Goal: Information Seeking & Learning: Learn about a topic

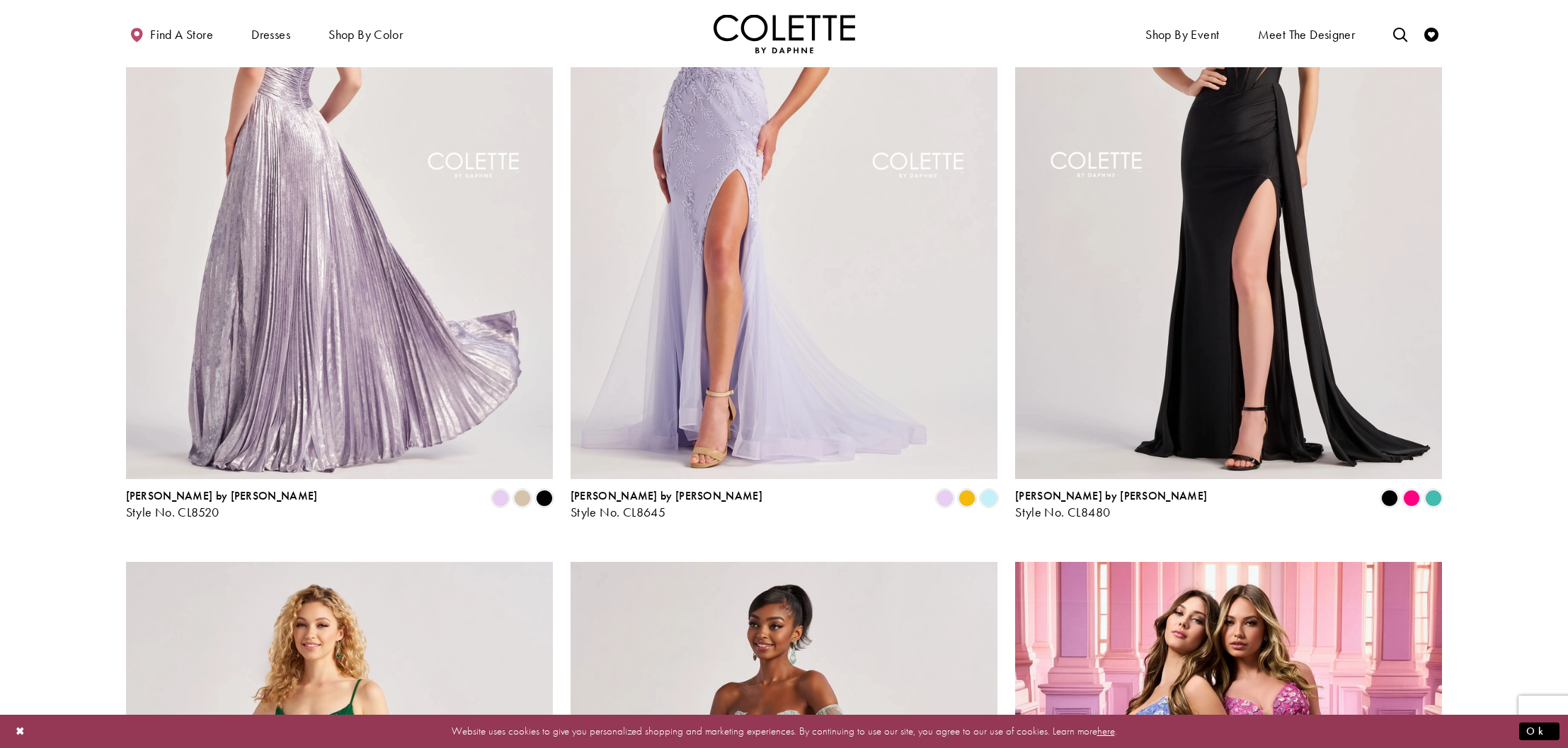
scroll to position [991, 0]
click at [332, 295] on img "Visit Colette by Daphne Style No. CL8520 Page" at bounding box center [339, 168] width 427 height 621
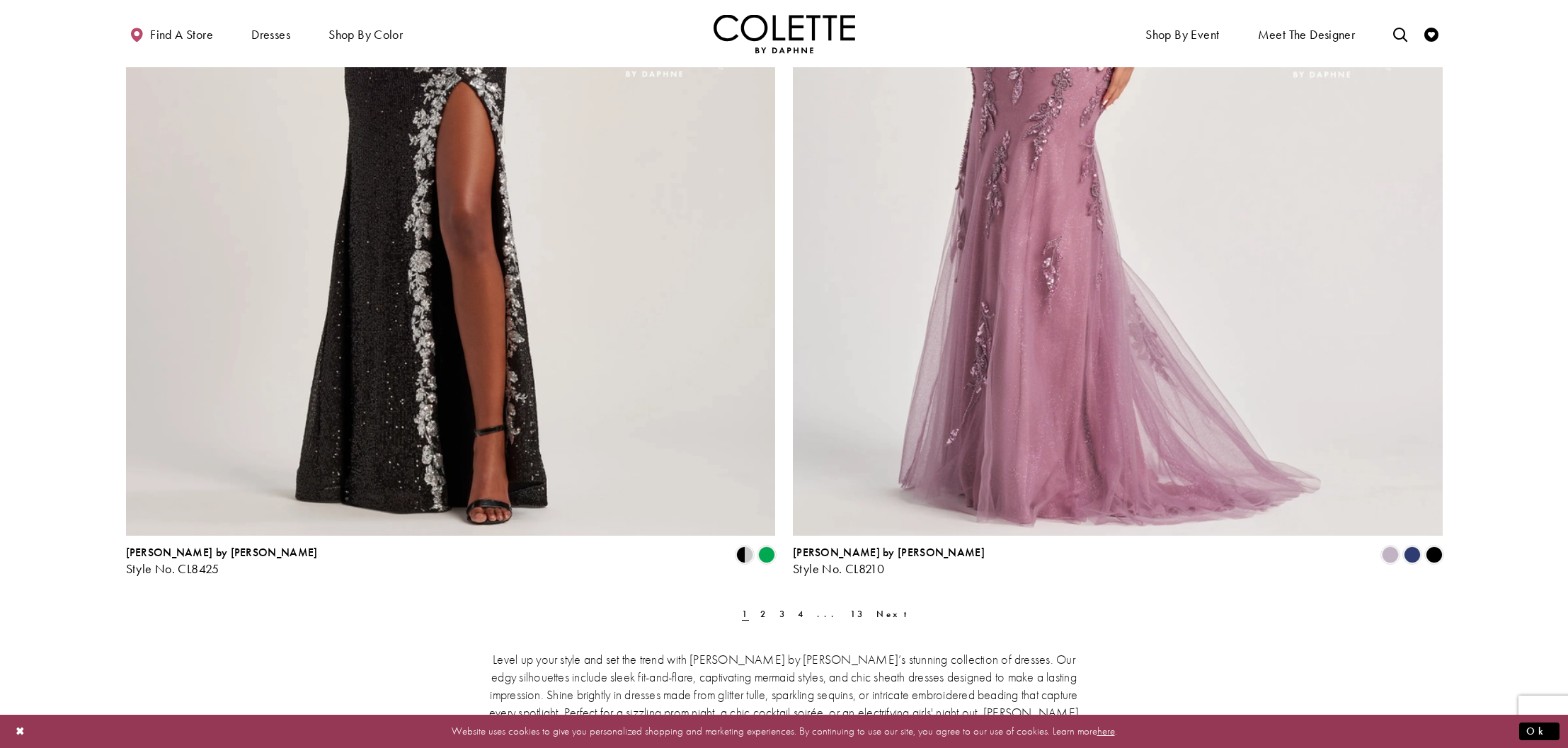
scroll to position [3538, 0]
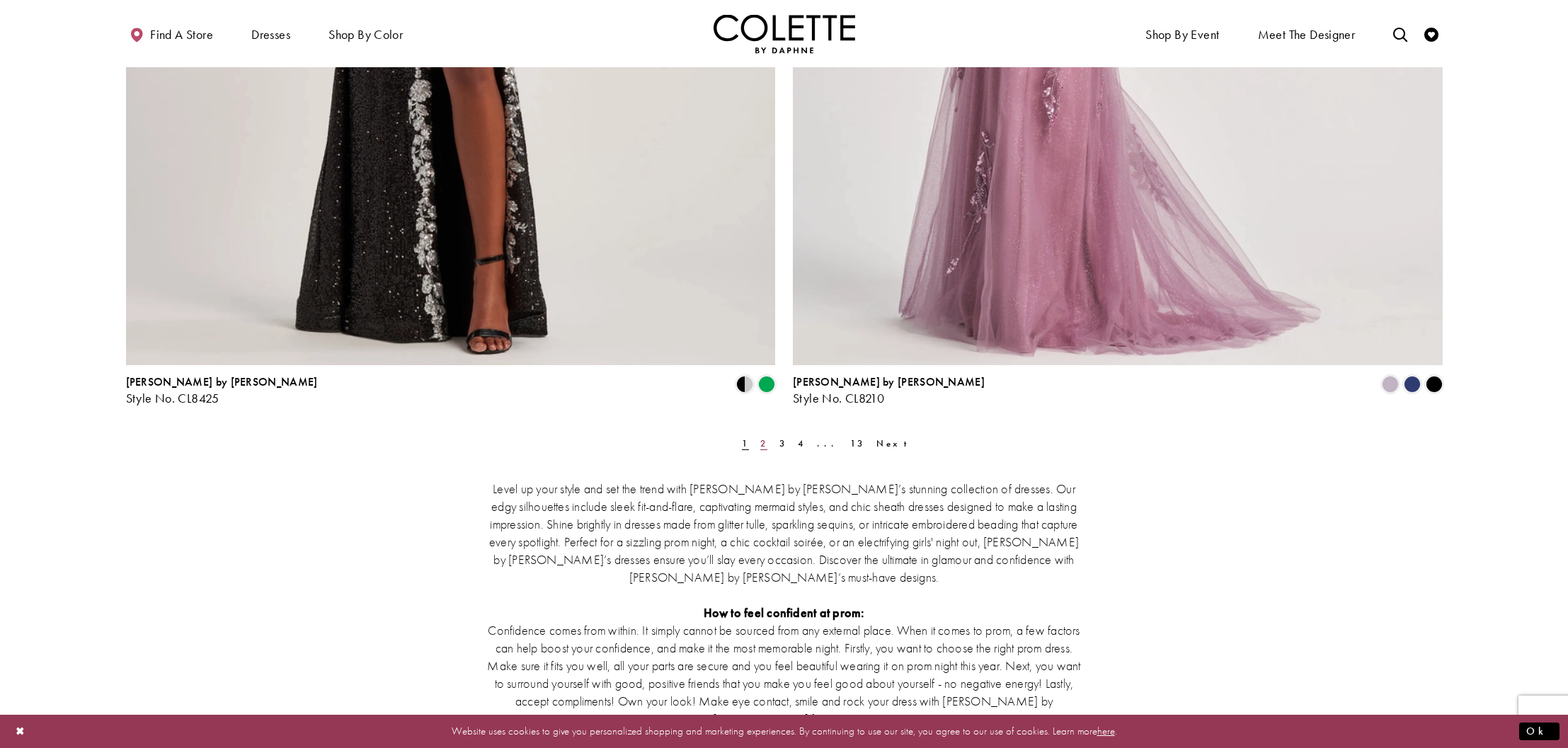
click at [761, 445] on span "2" at bounding box center [764, 443] width 7 height 12
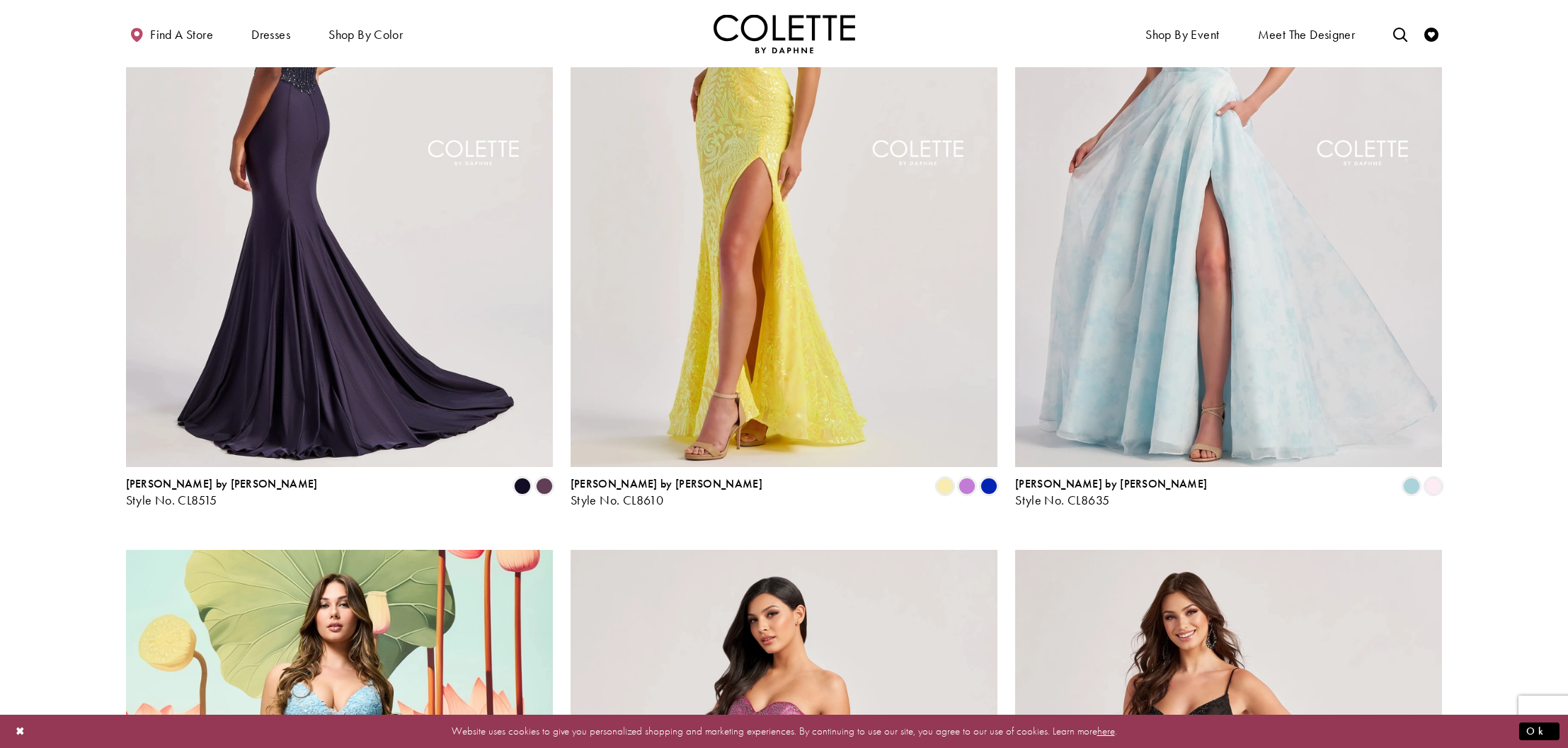
scroll to position [1562, 0]
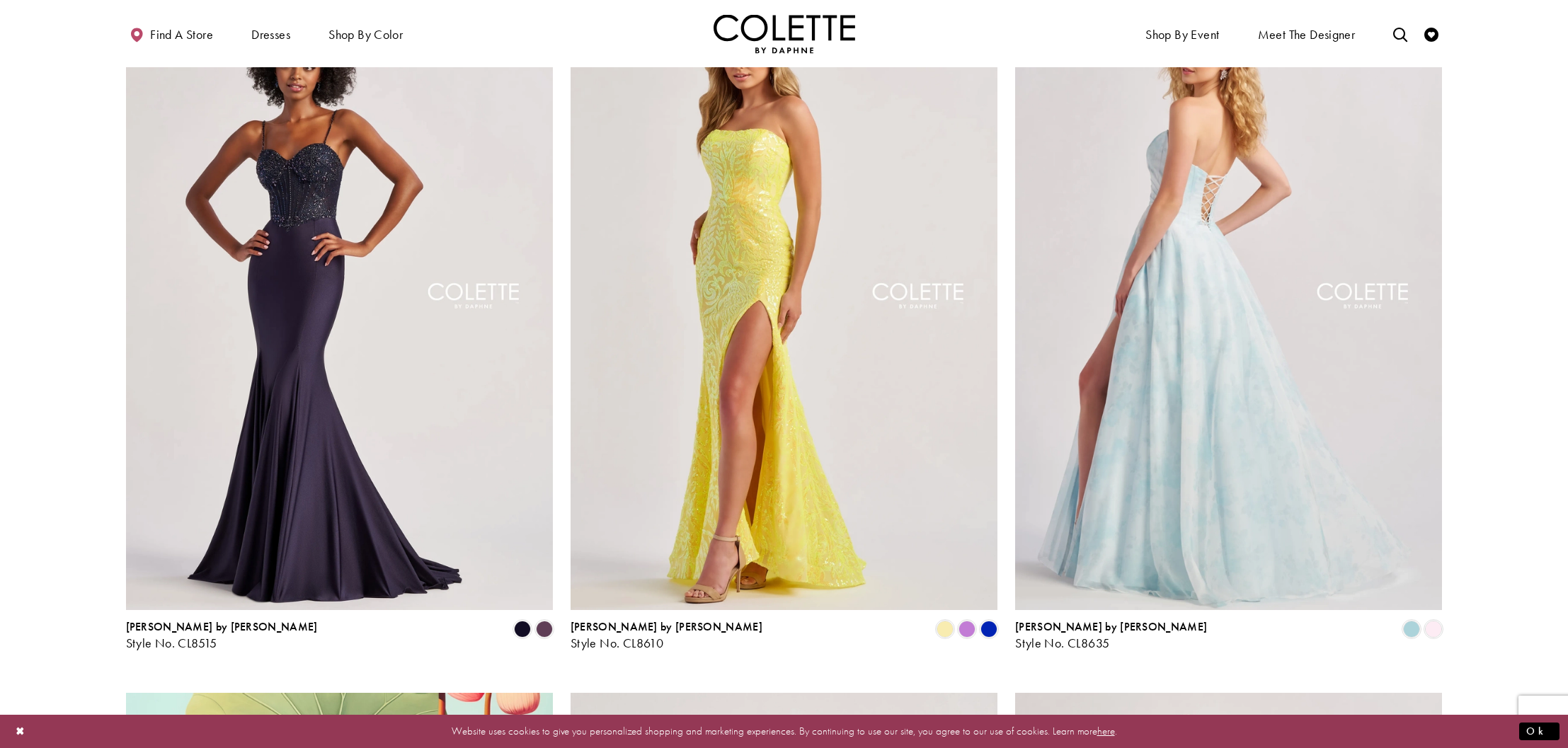
click at [1224, 279] on img "Visit Colette by Daphne Style No. CL8635 Page" at bounding box center [1229, 299] width 427 height 621
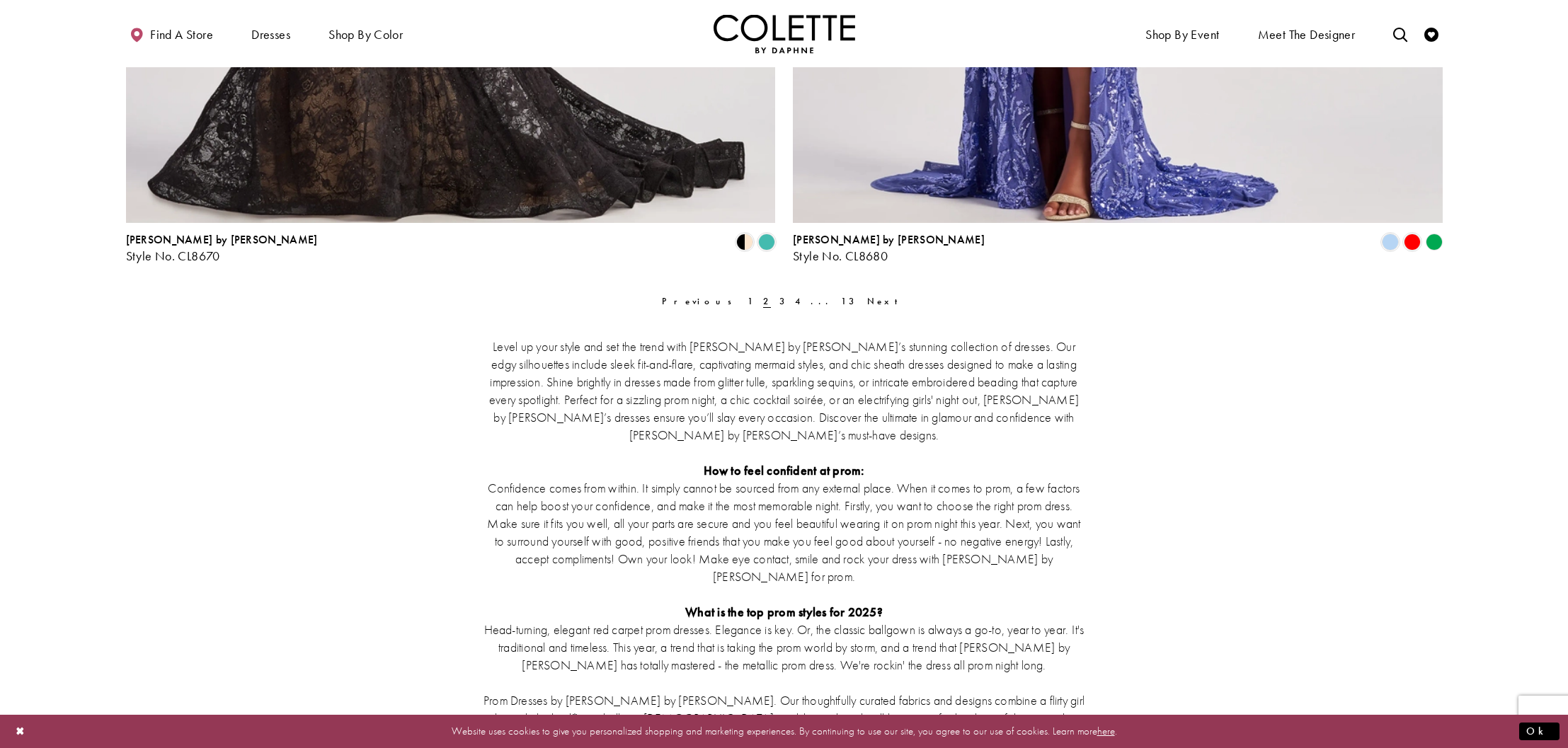
scroll to position [3685, 0]
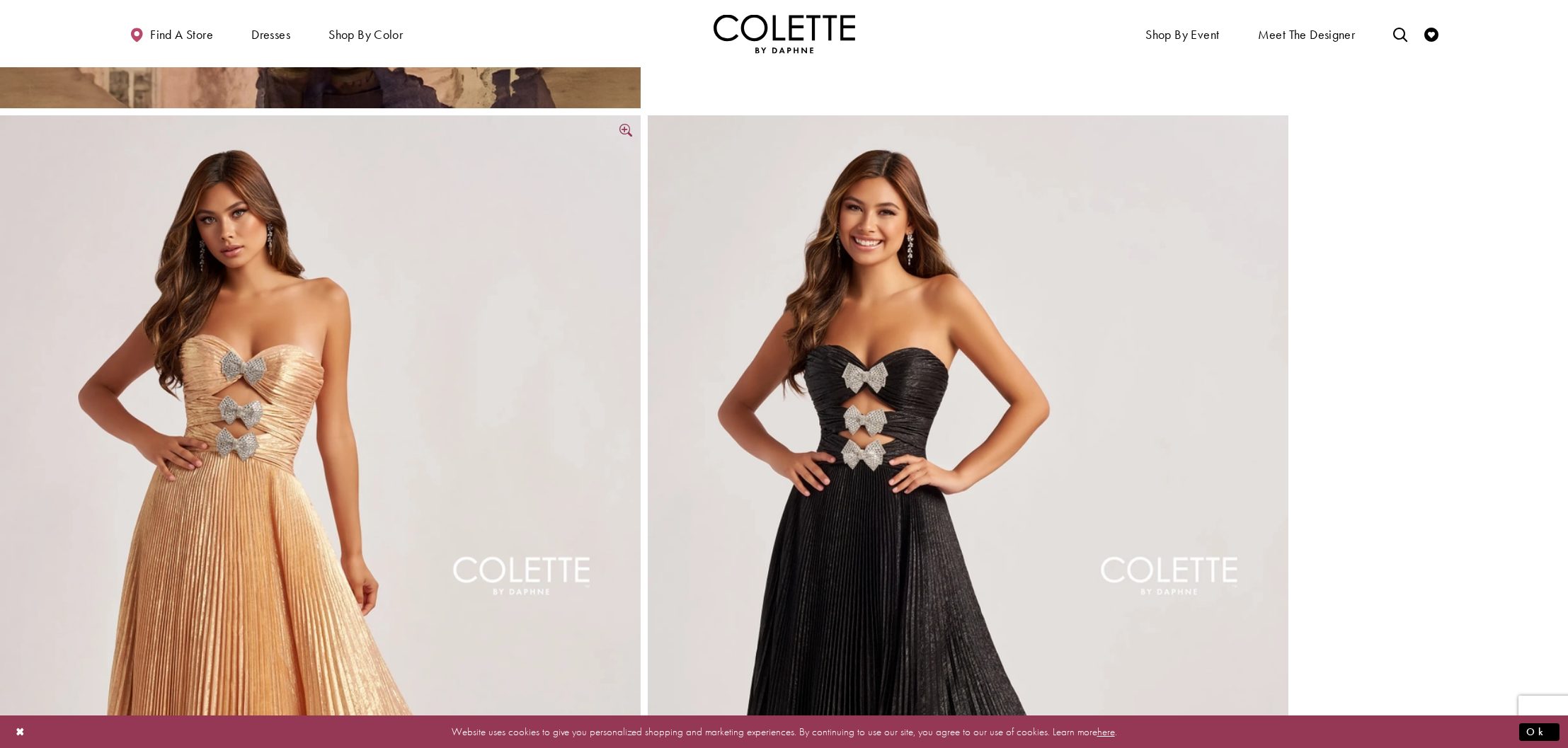
scroll to position [779, 0]
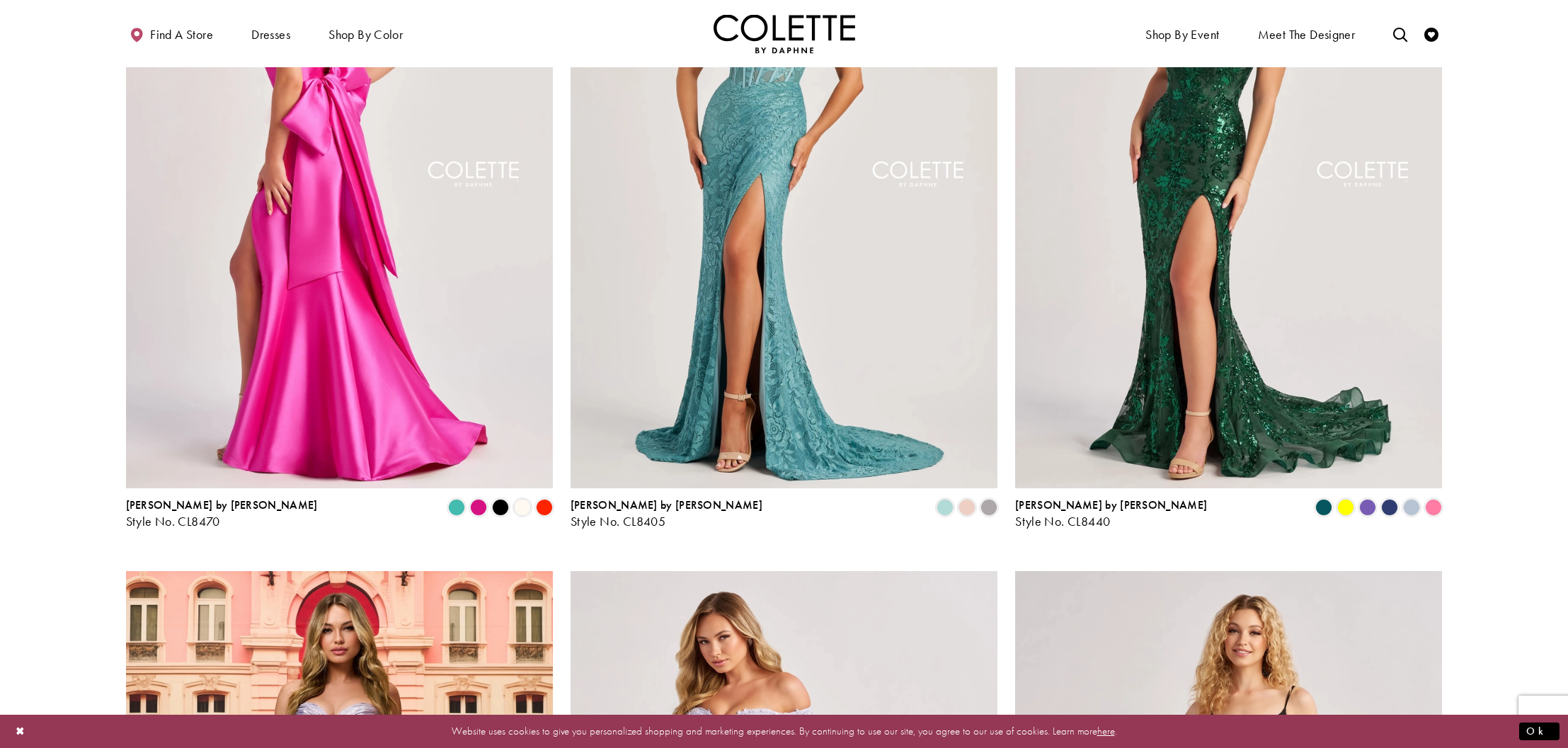
scroll to position [283, 0]
